Goal: Task Accomplishment & Management: Manage account settings

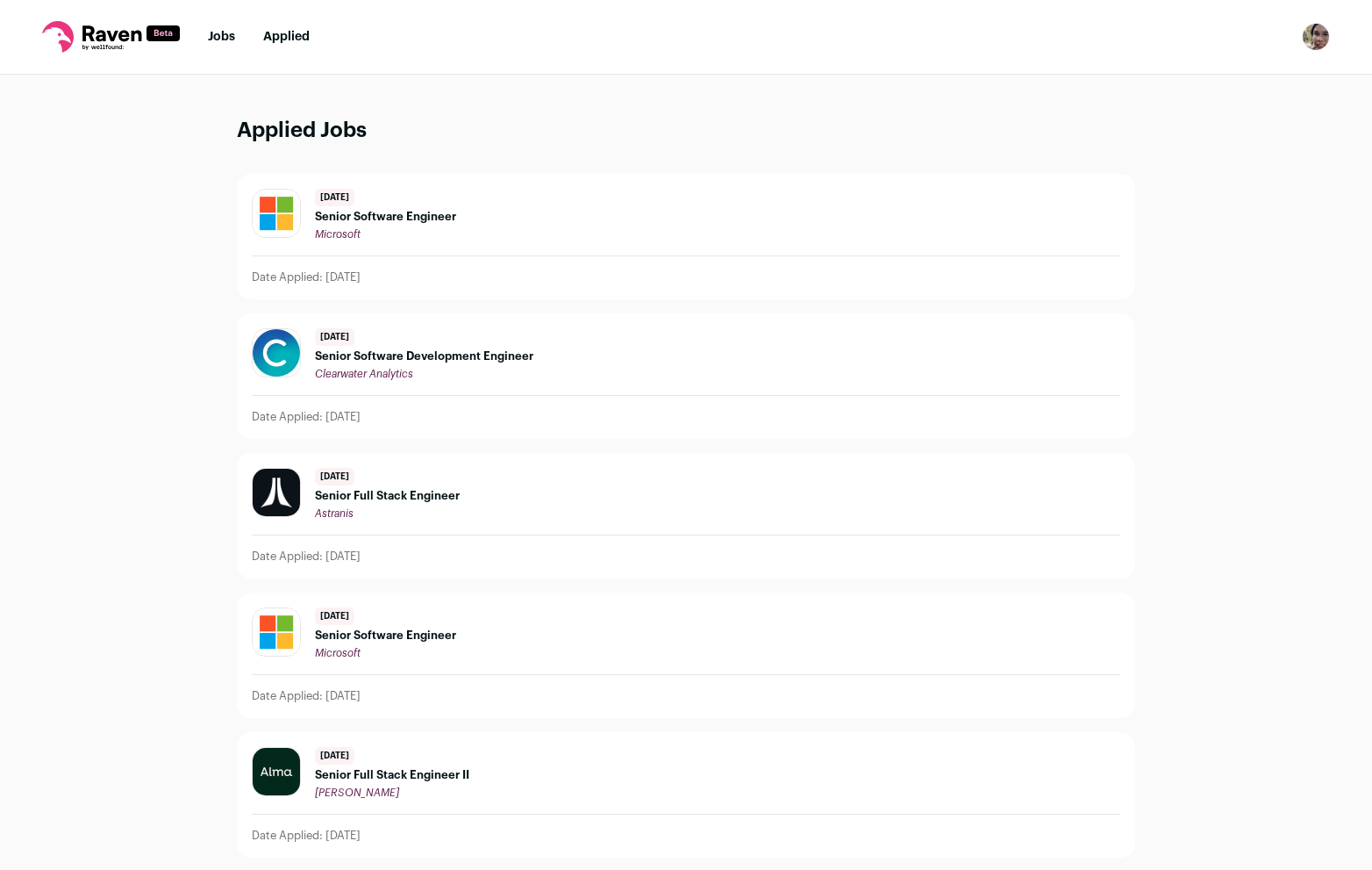
click at [221, 41] on link "Jobs" at bounding box center [221, 37] width 27 height 12
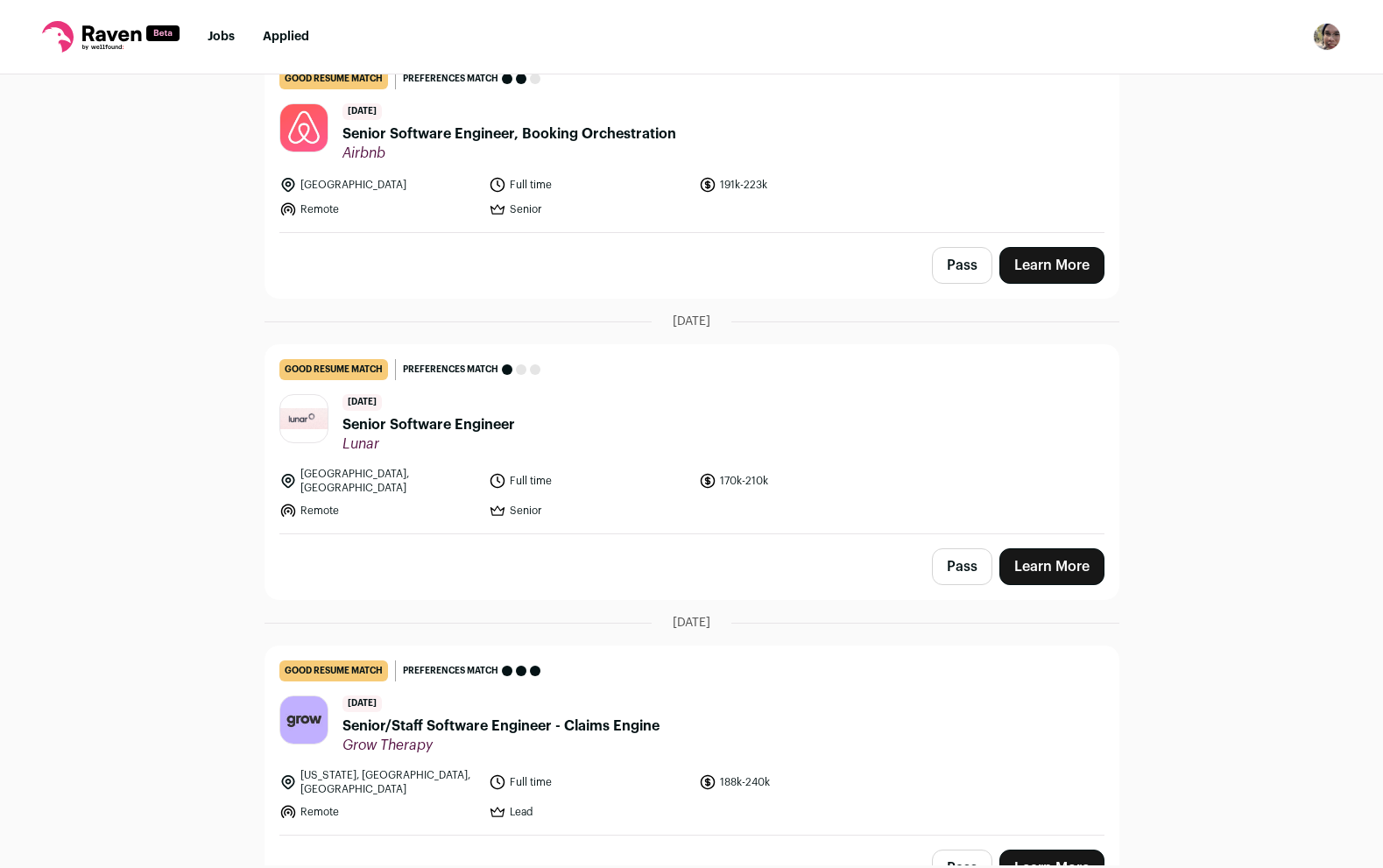
scroll to position [1875, 0]
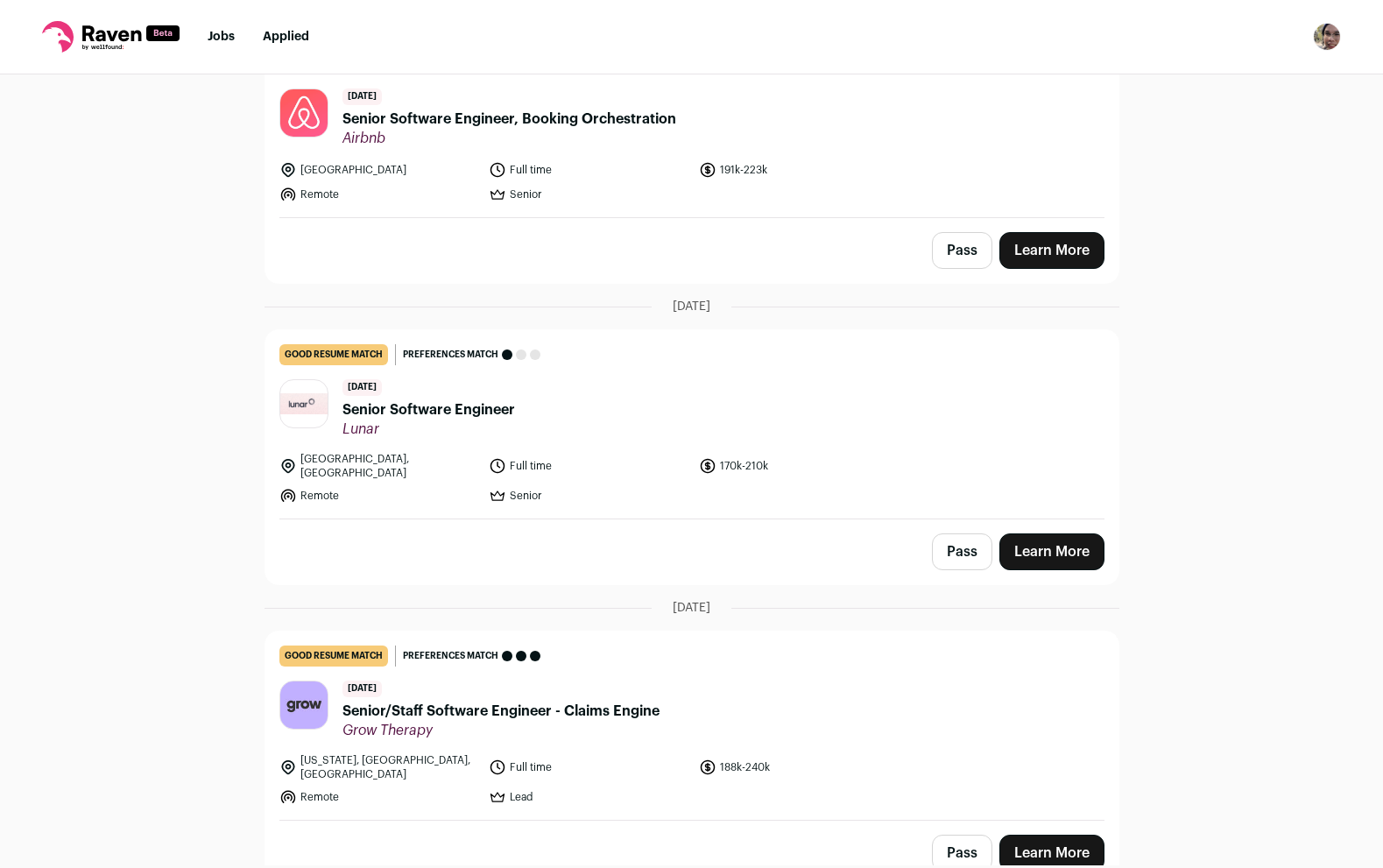
click at [958, 834] on button "Pass" at bounding box center [961, 852] width 61 height 37
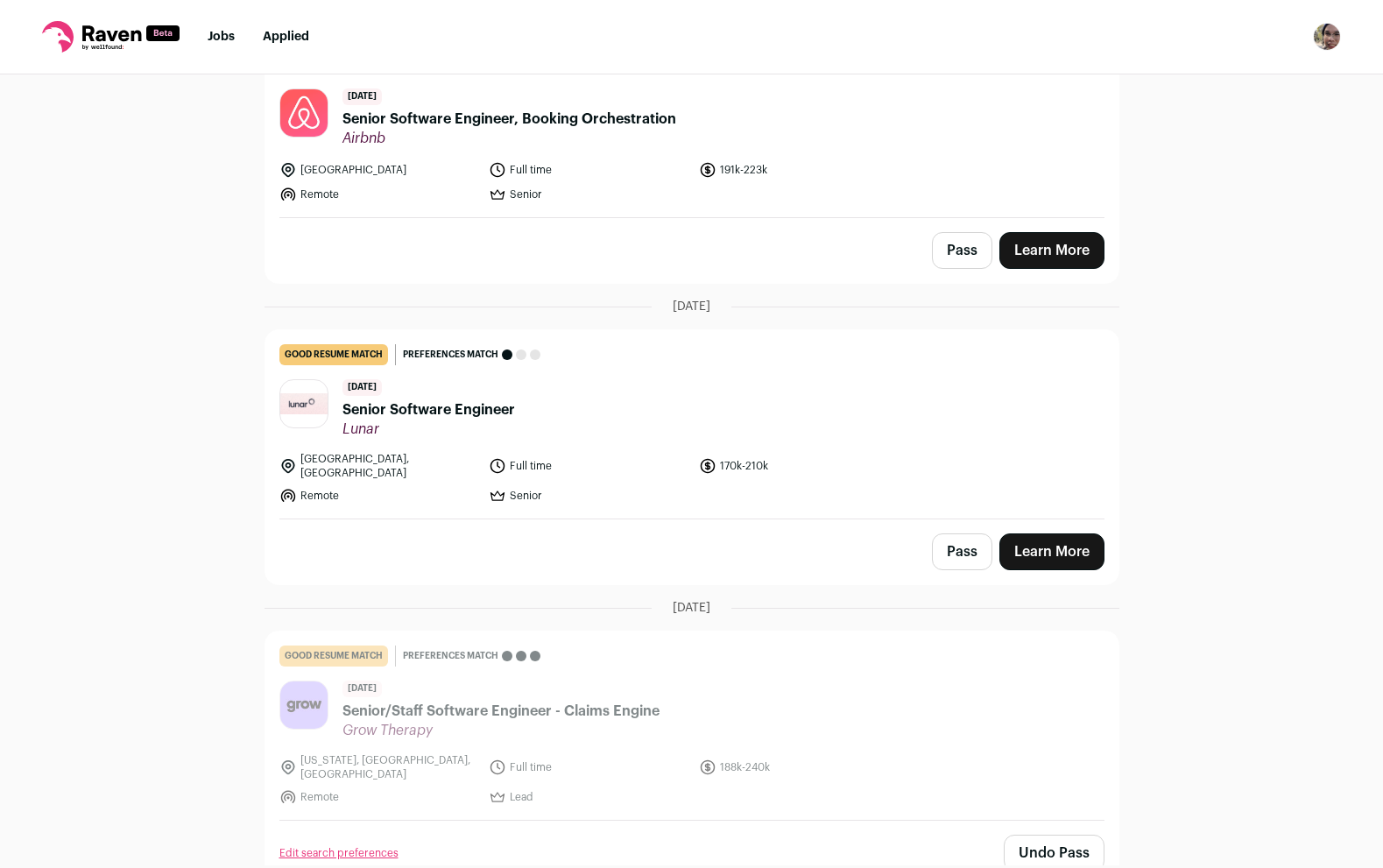
click at [943, 552] on button "Pass" at bounding box center [961, 551] width 61 height 37
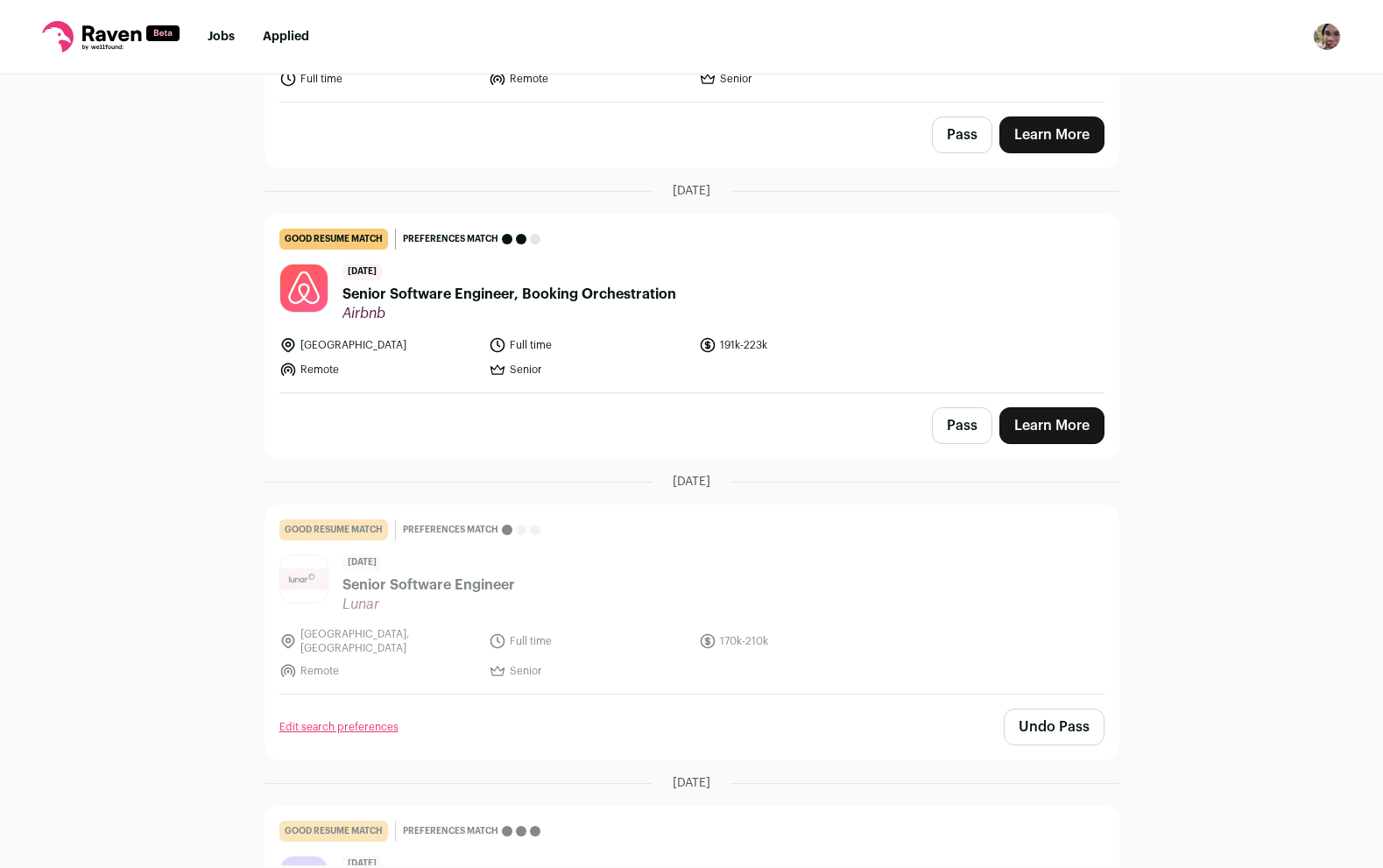
click at [956, 426] on button "Pass" at bounding box center [961, 426] width 61 height 37
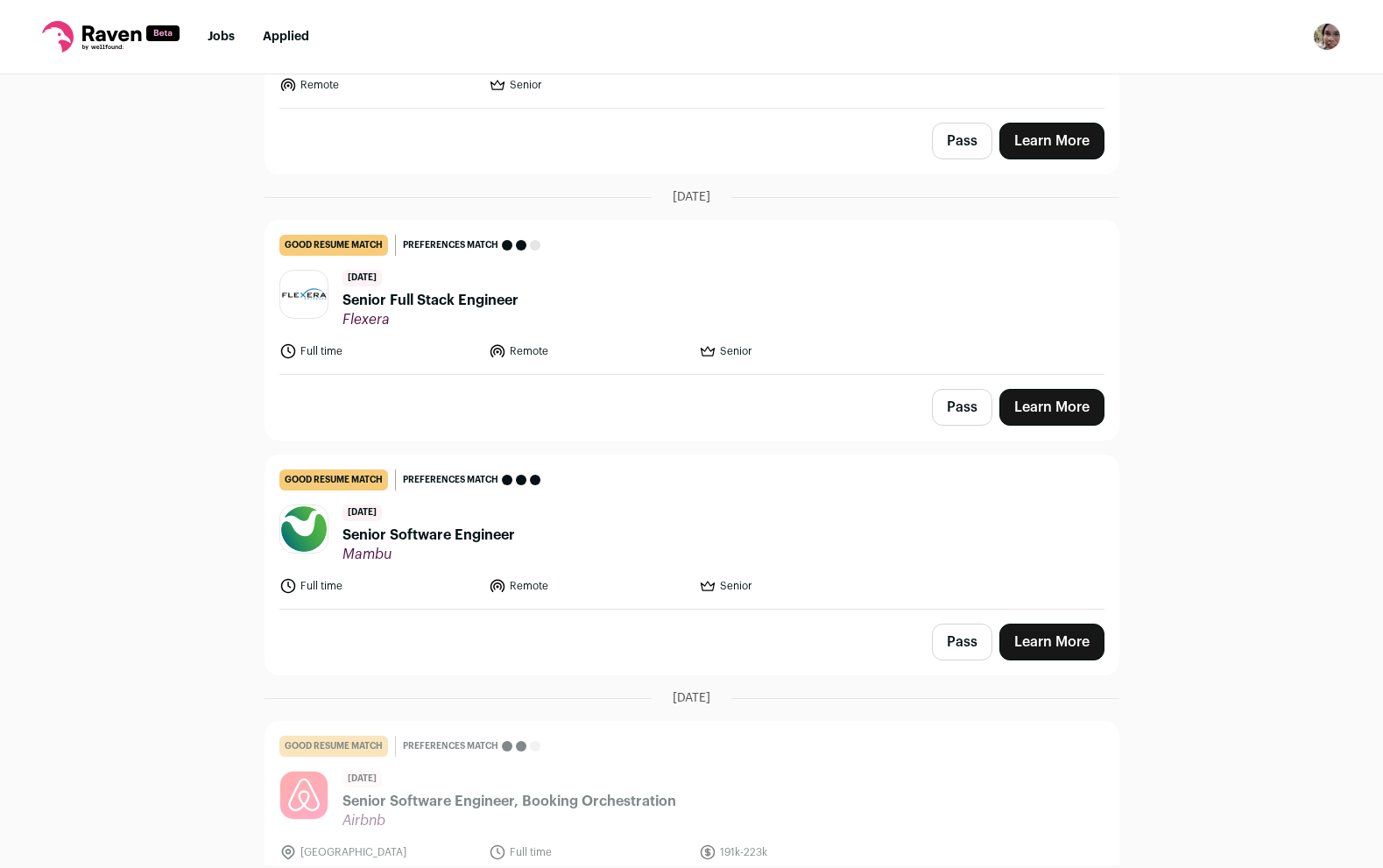
scroll to position [1174, 0]
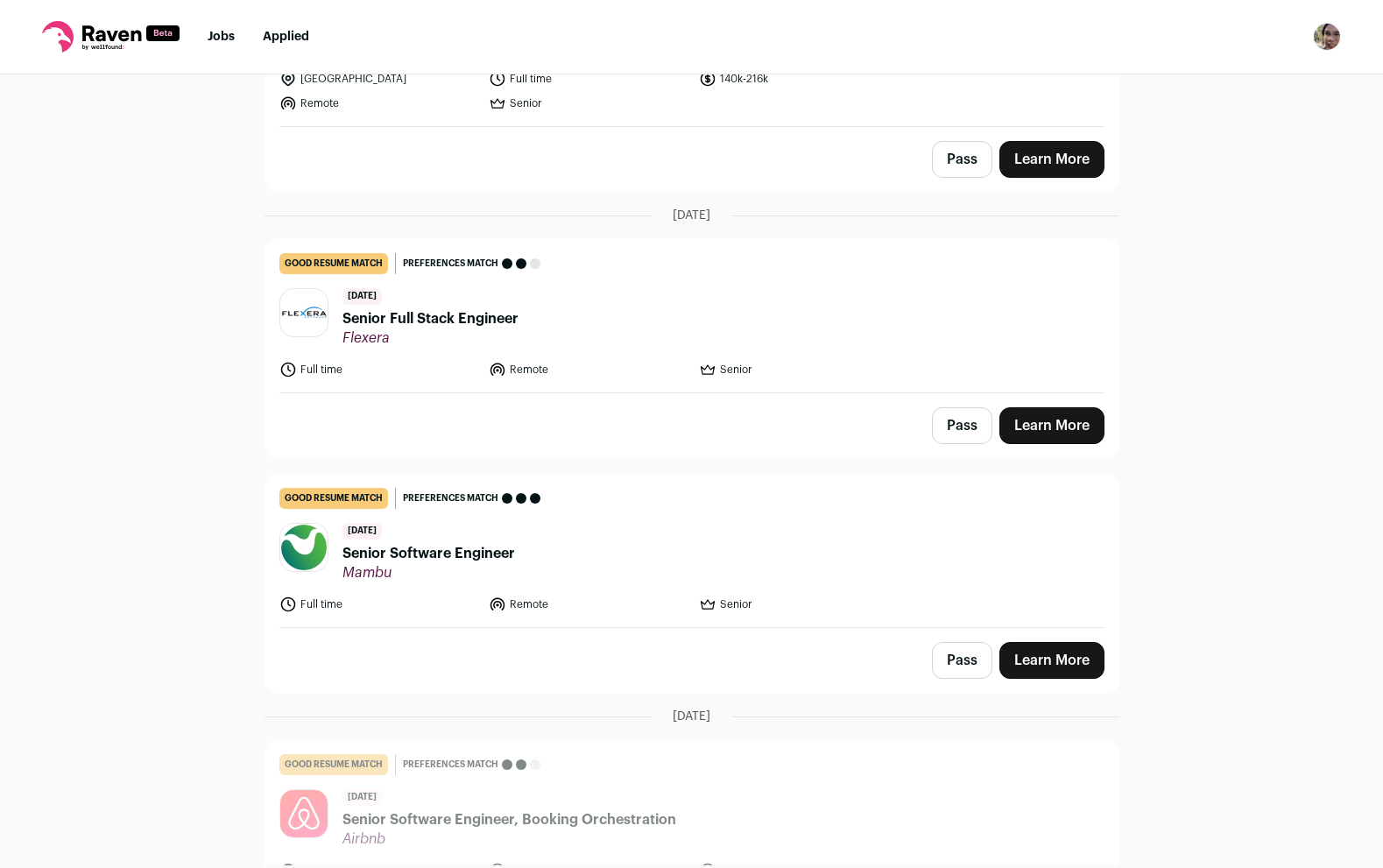
drag, startPoint x: 956, startPoint y: 665, endPoint x: 960, endPoint y: 542, distance: 123.1
click at [956, 665] on button "Pass" at bounding box center [961, 660] width 61 height 37
click at [960, 433] on button "Pass" at bounding box center [961, 426] width 61 height 37
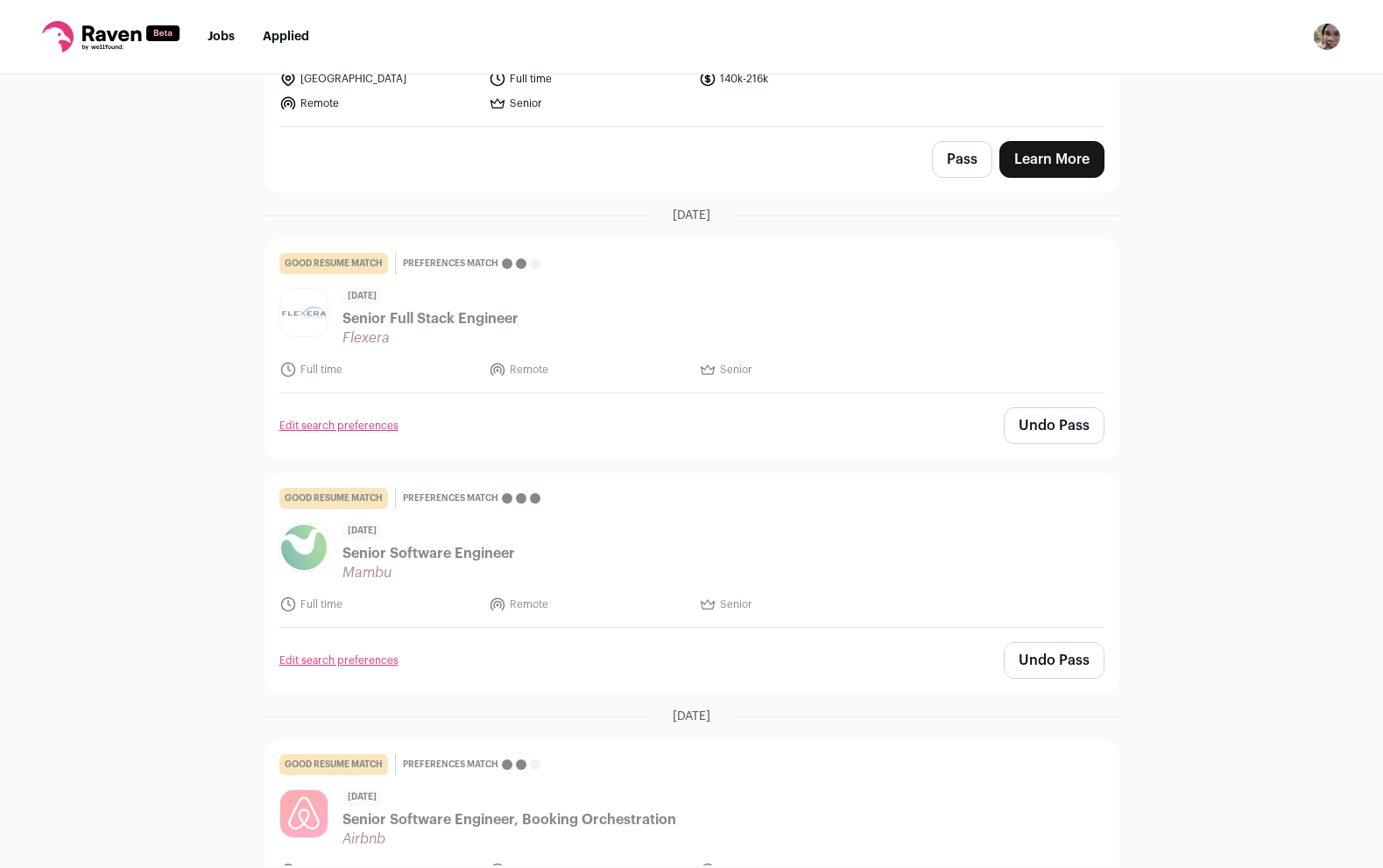
click at [967, 165] on button "Pass" at bounding box center [961, 159] width 61 height 37
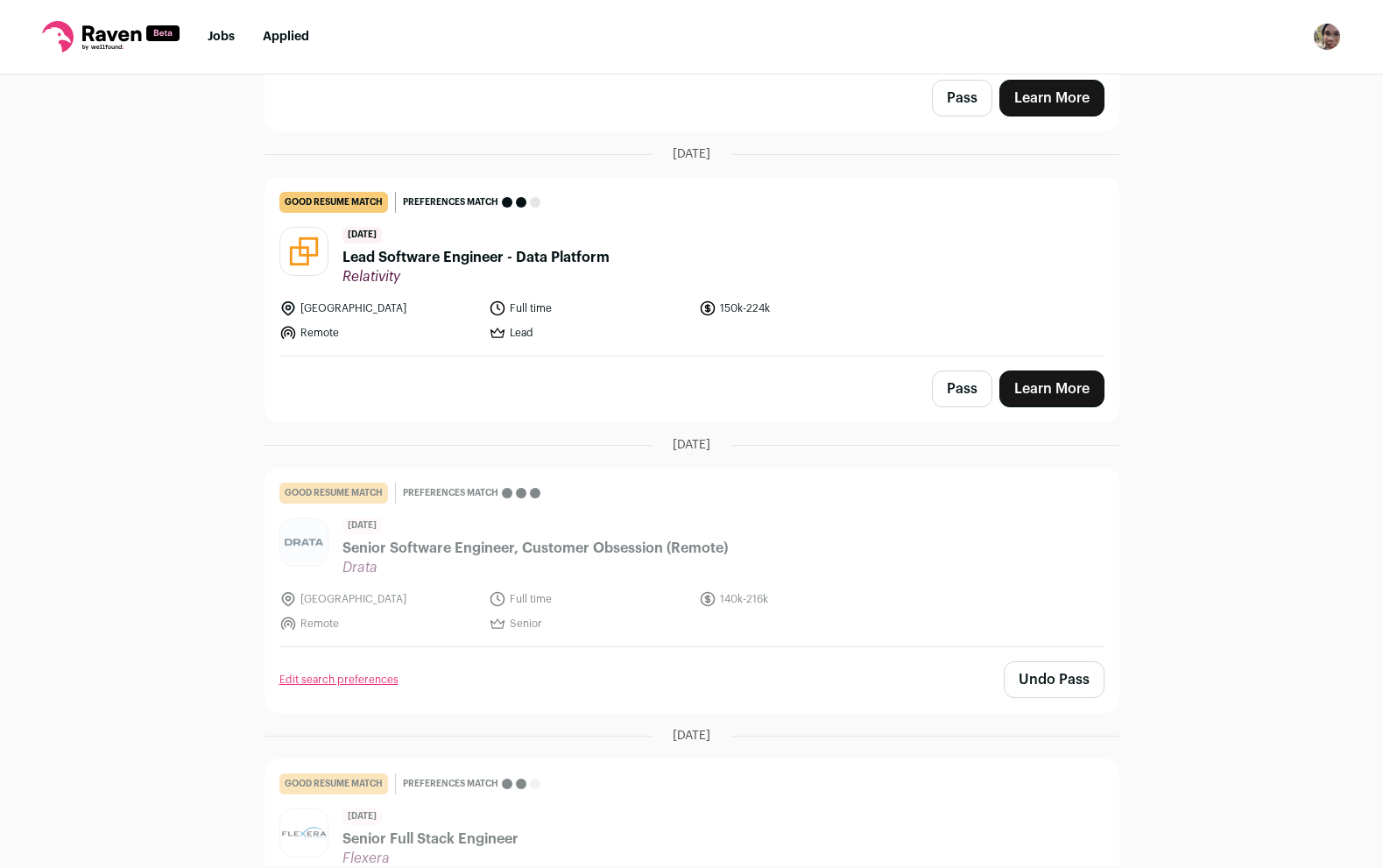
scroll to position [562, 0]
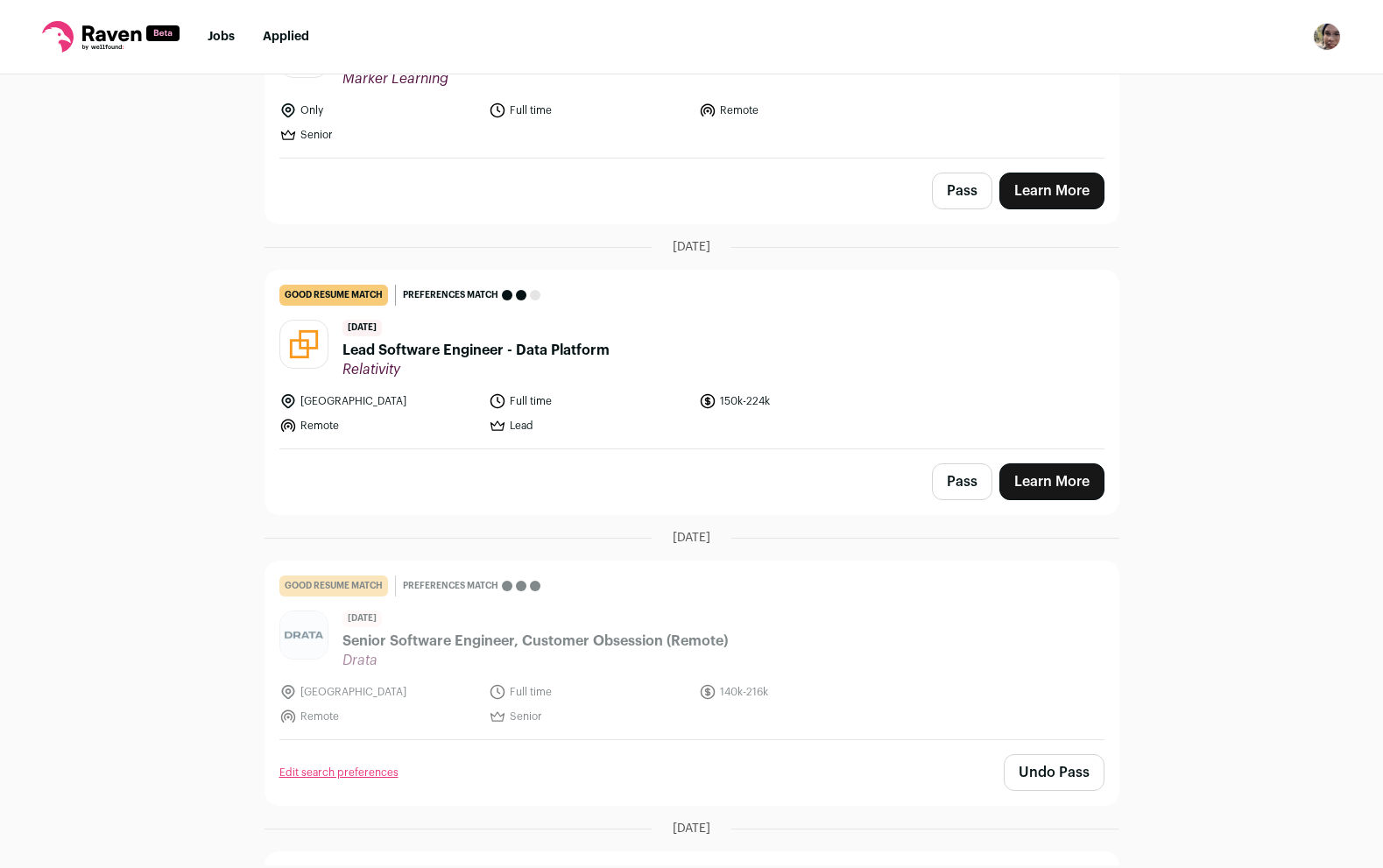
click at [946, 486] on button "Pass" at bounding box center [961, 481] width 61 height 37
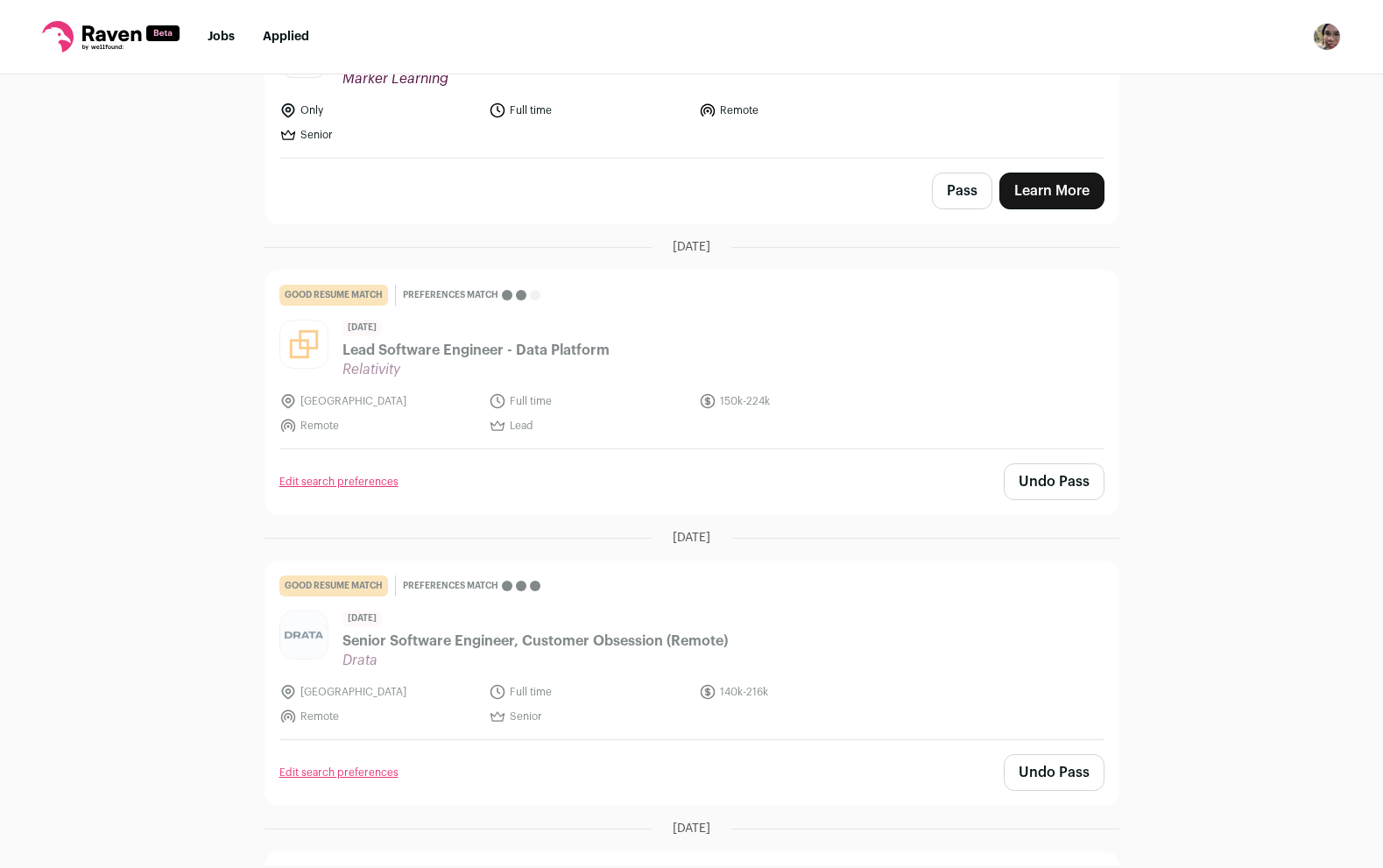
click at [957, 183] on button "Pass" at bounding box center [961, 191] width 61 height 37
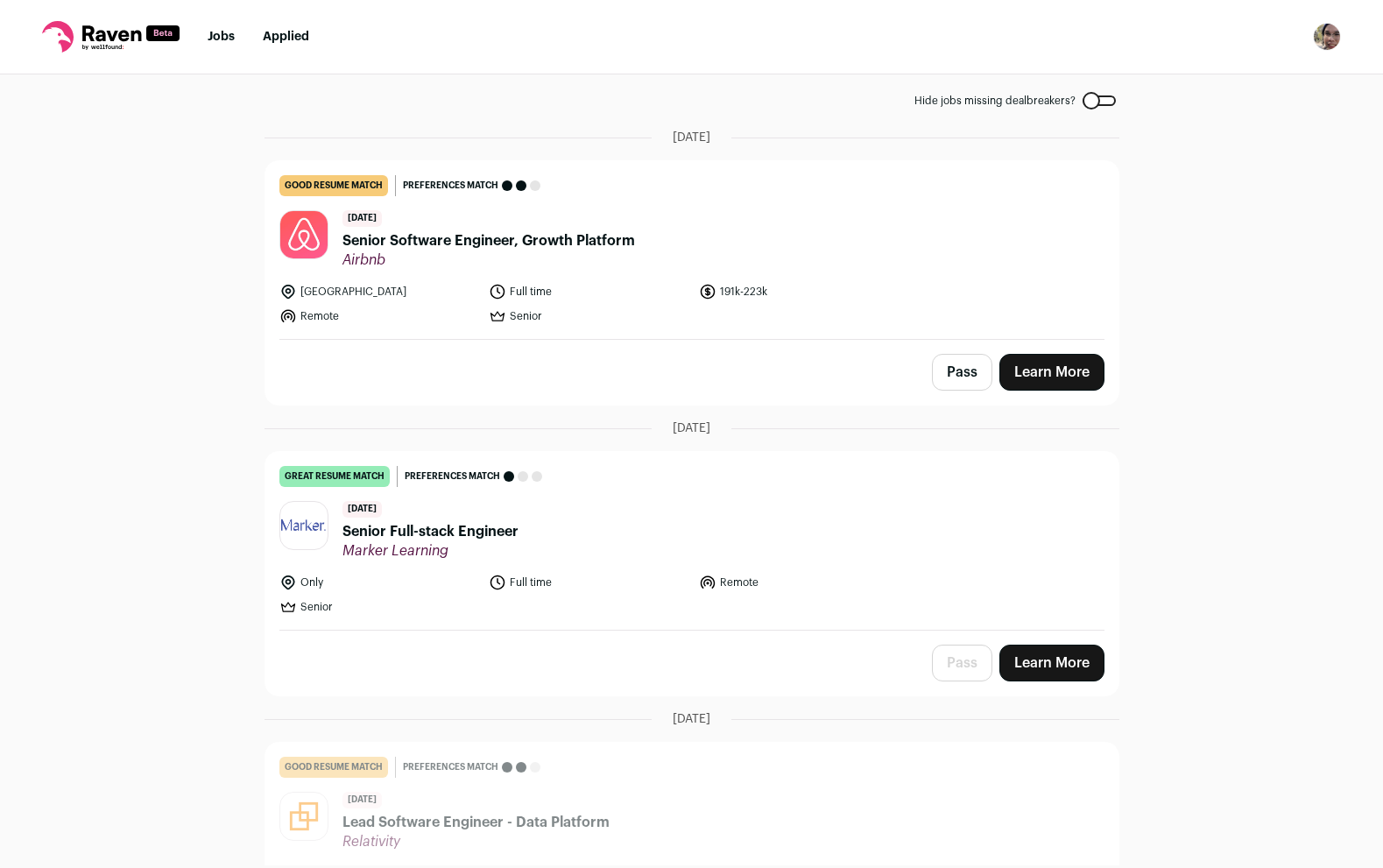
scroll to position [0, 0]
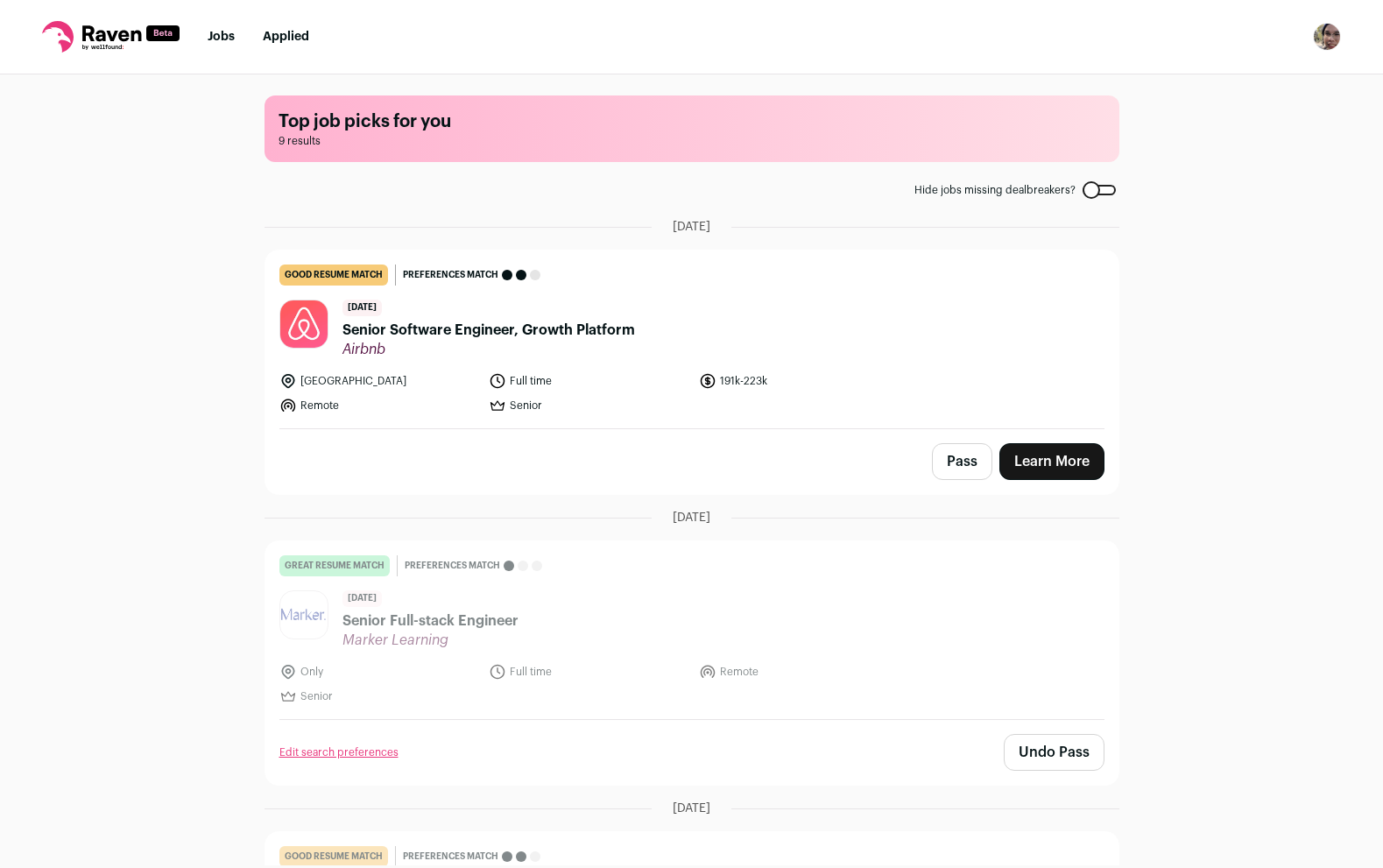
click at [950, 472] on button "Pass" at bounding box center [961, 461] width 61 height 37
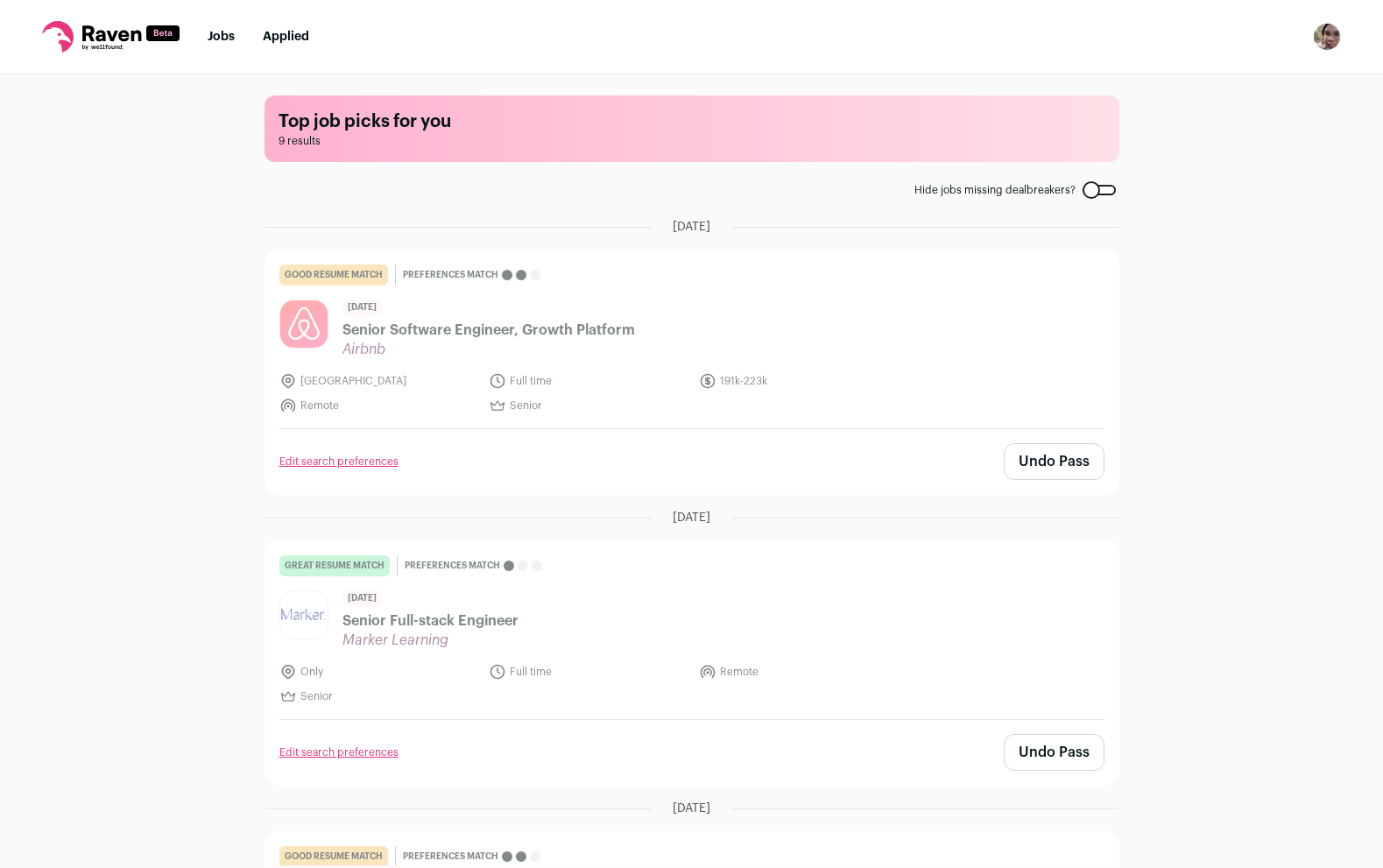
click at [1013, 463] on button "Undo Pass" at bounding box center [1053, 461] width 100 height 37
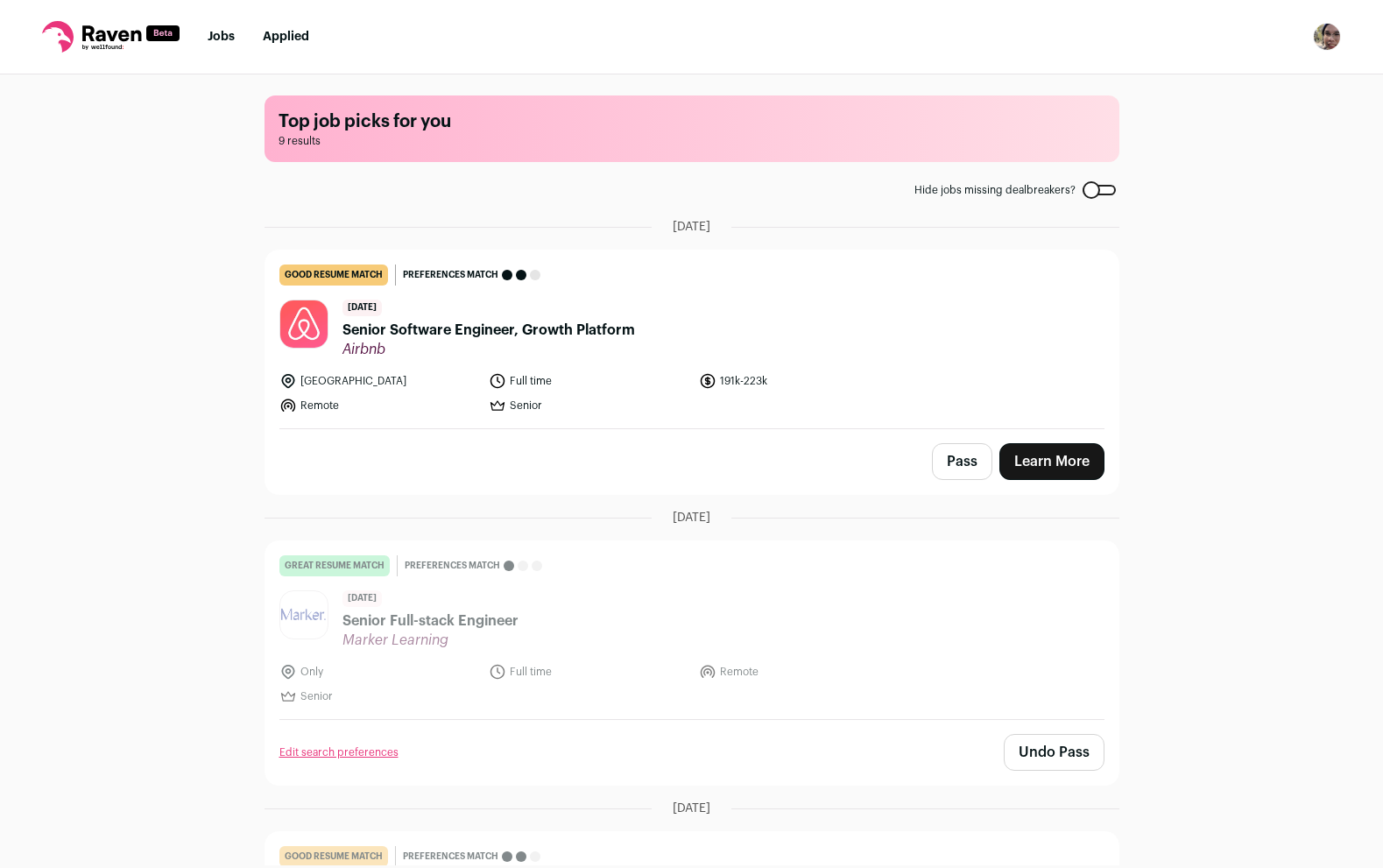
click at [470, 329] on span "Senior Software Engineer, Growth Platform" at bounding box center [488, 329] width 292 height 21
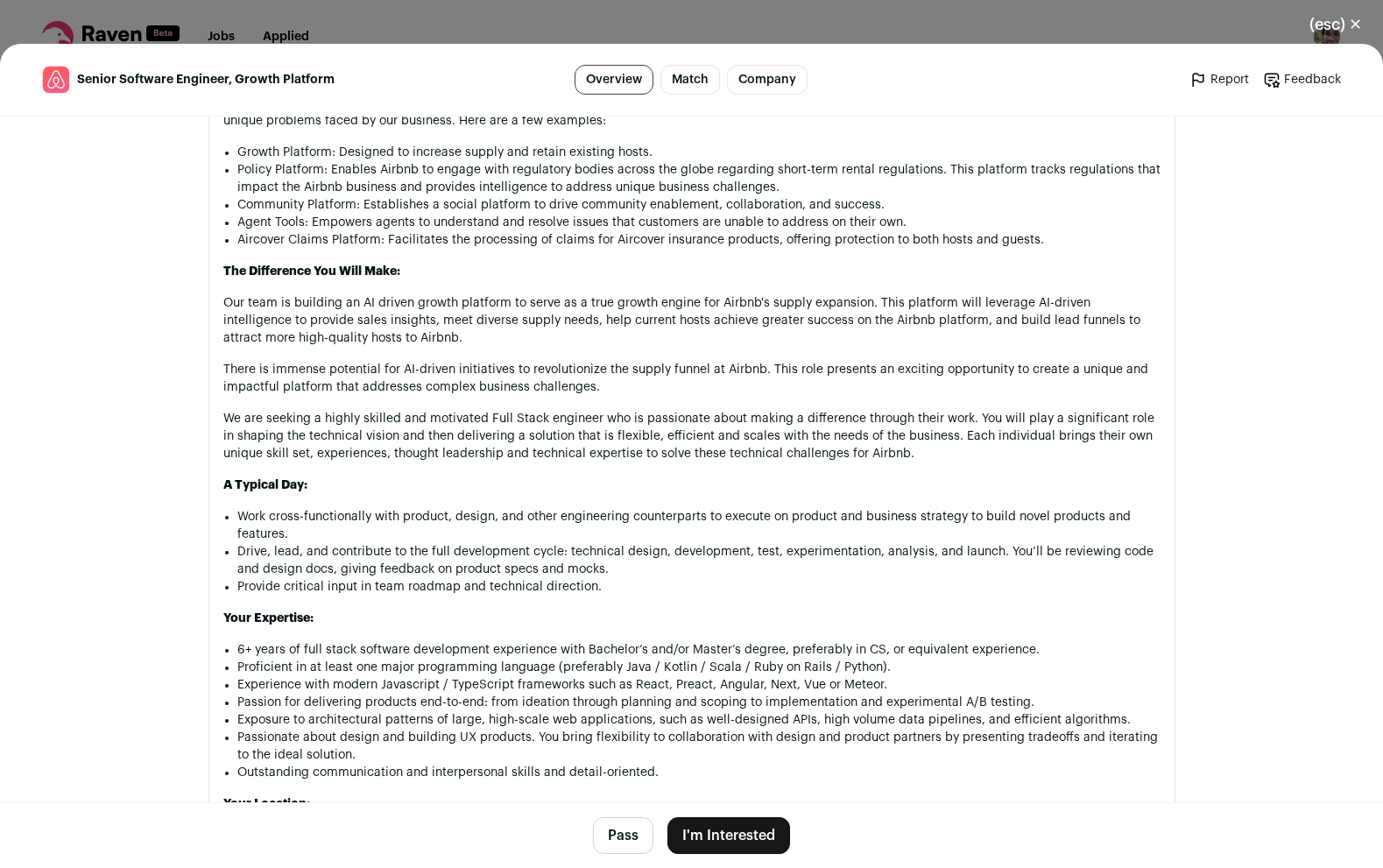
scroll to position [1051, 0]
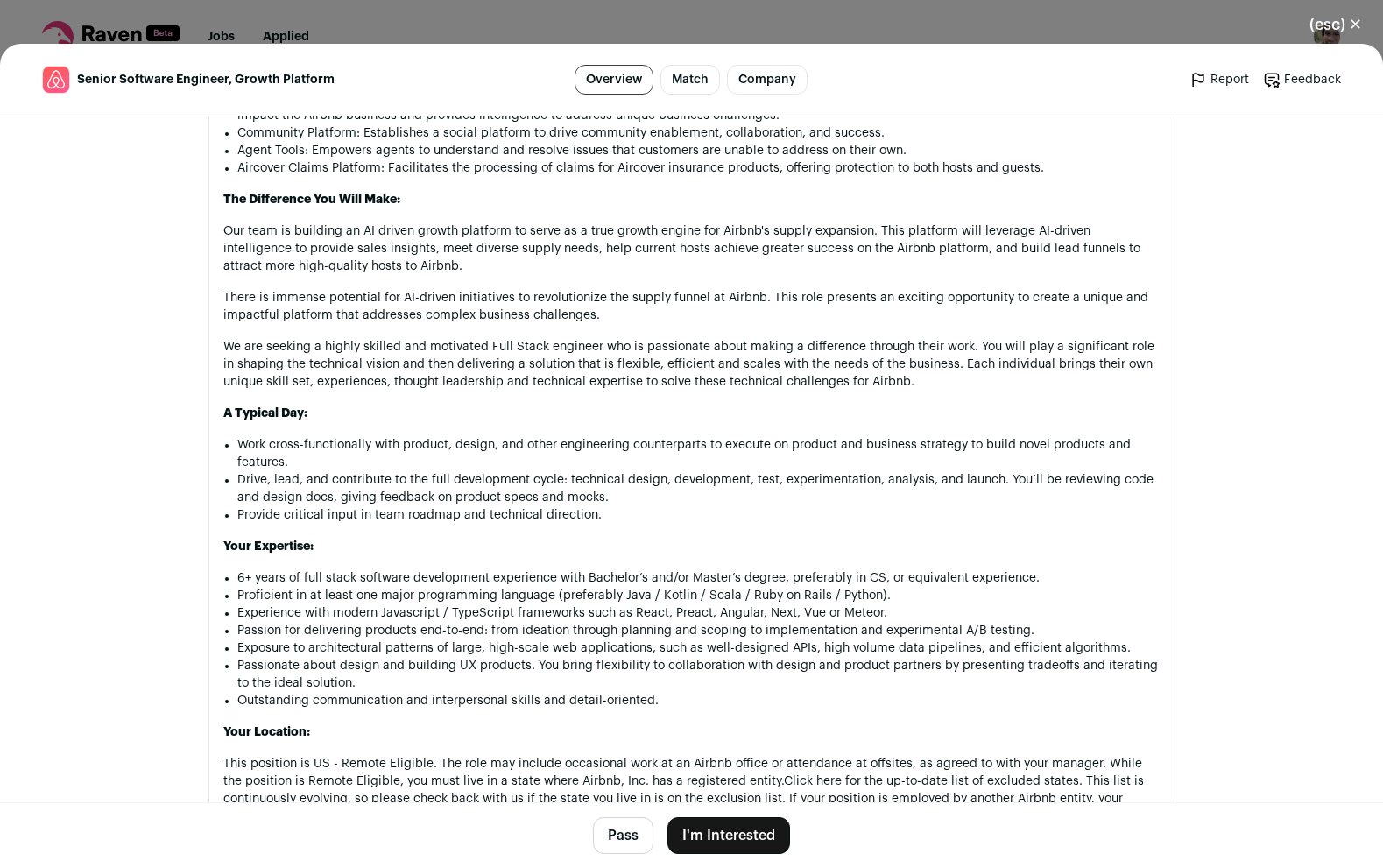
click at [626, 837] on button "Pass" at bounding box center [622, 835] width 61 height 37
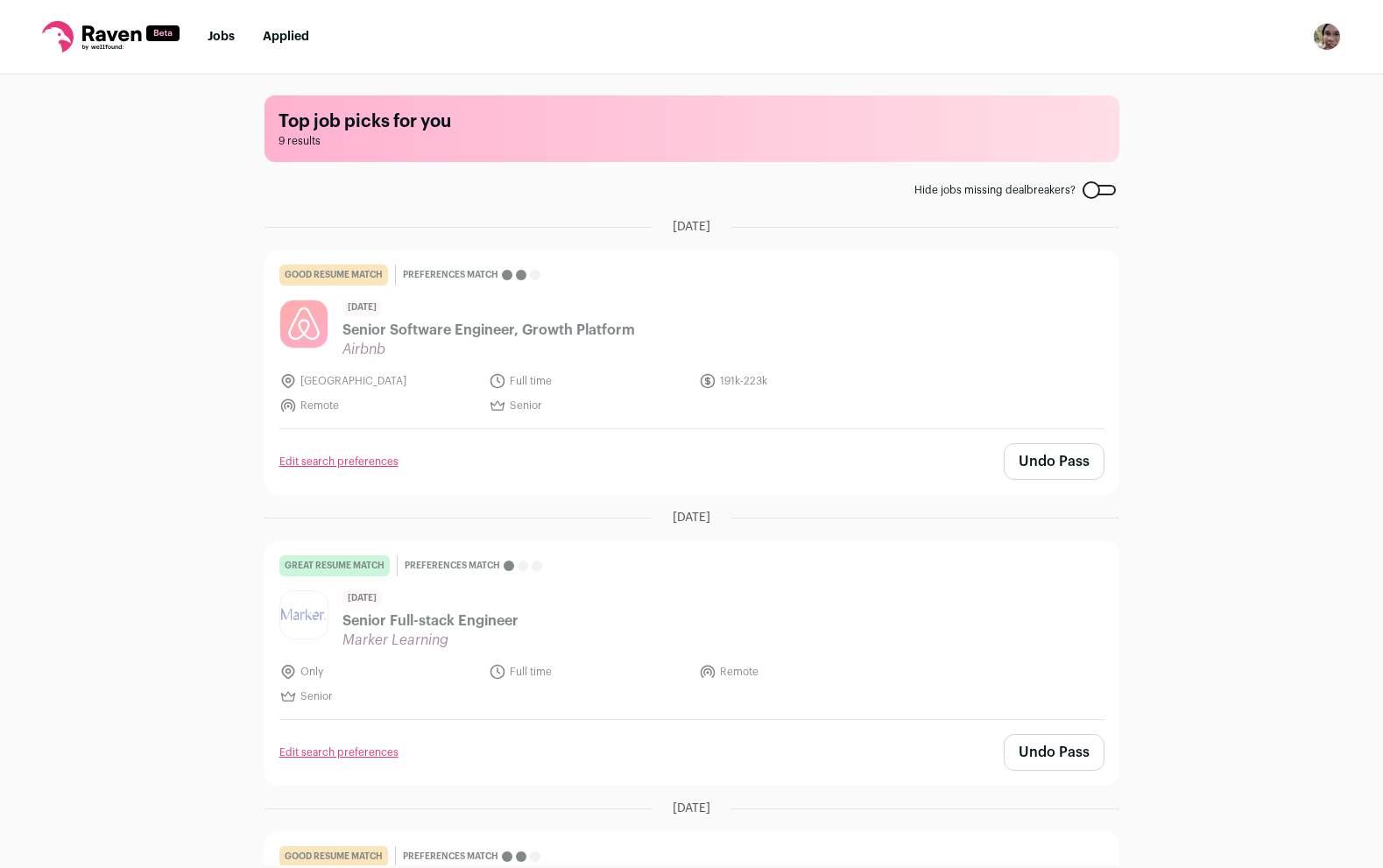
click at [214, 41] on link "Jobs" at bounding box center [221, 37] width 27 height 12
